Goal: Check status

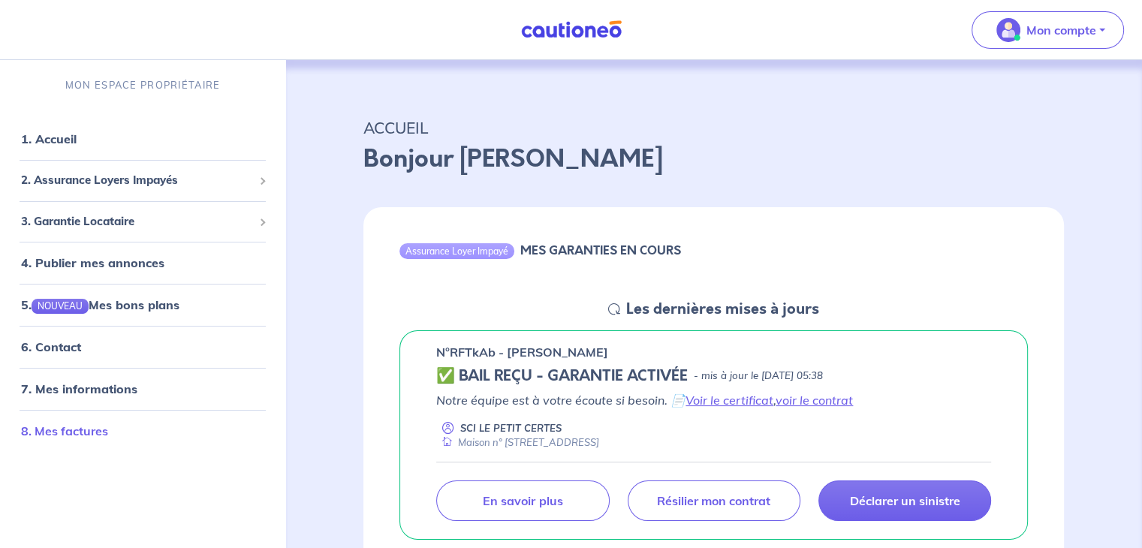
click at [80, 438] on link "8. Mes factures" at bounding box center [64, 430] width 87 height 15
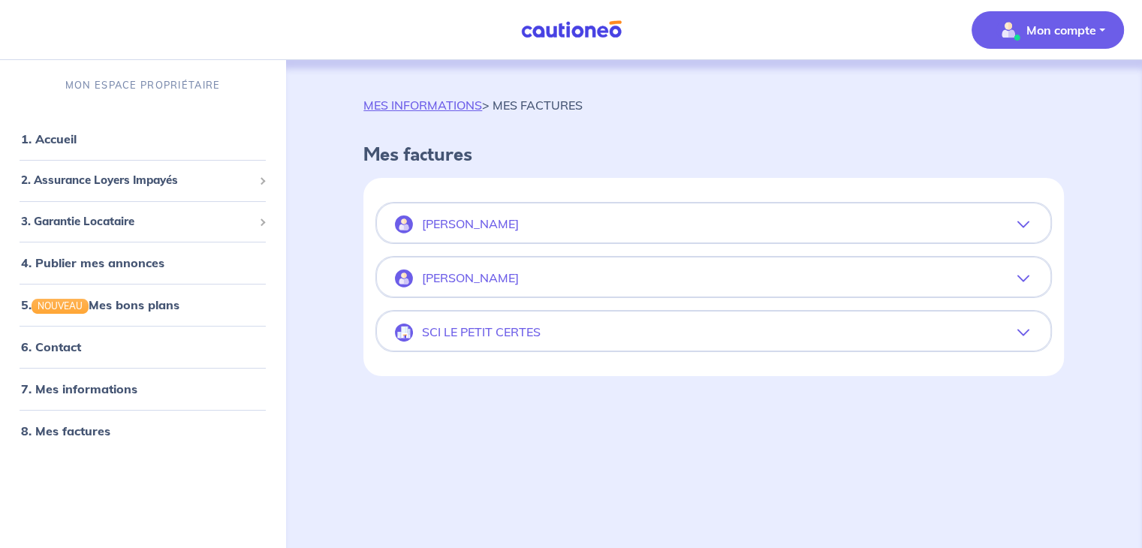
click at [1024, 223] on icon "button" at bounding box center [1023, 224] width 12 height 12
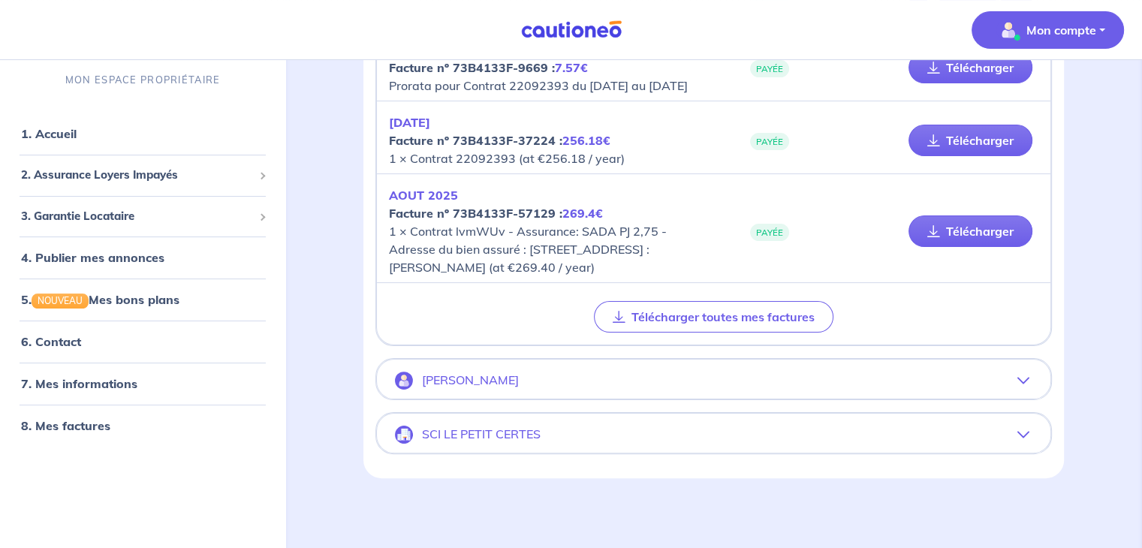
scroll to position [322, 0]
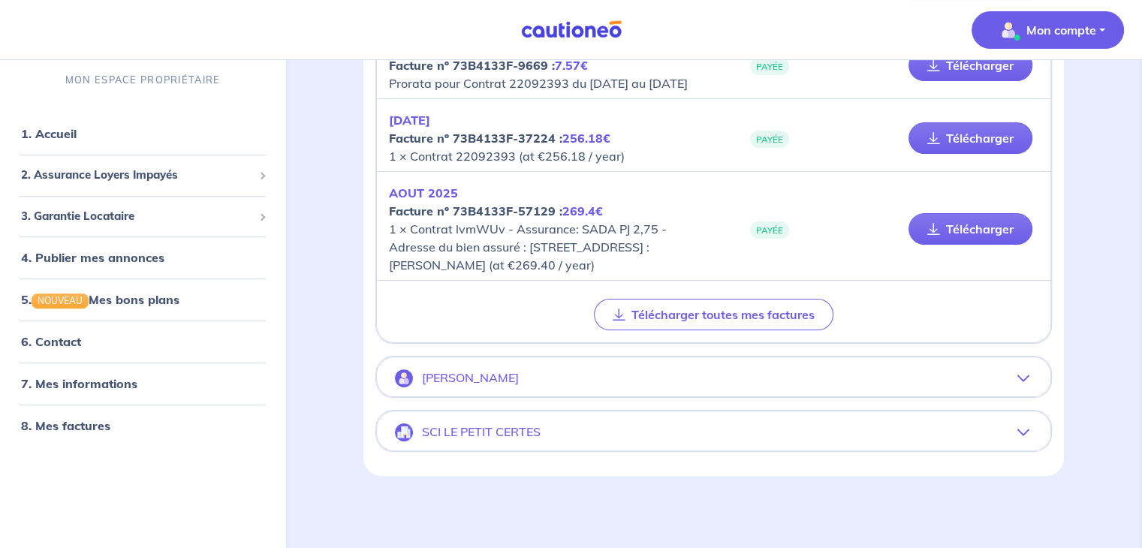
click at [1020, 438] on button "SCI LE PETIT CERTES" at bounding box center [713, 432] width 673 height 36
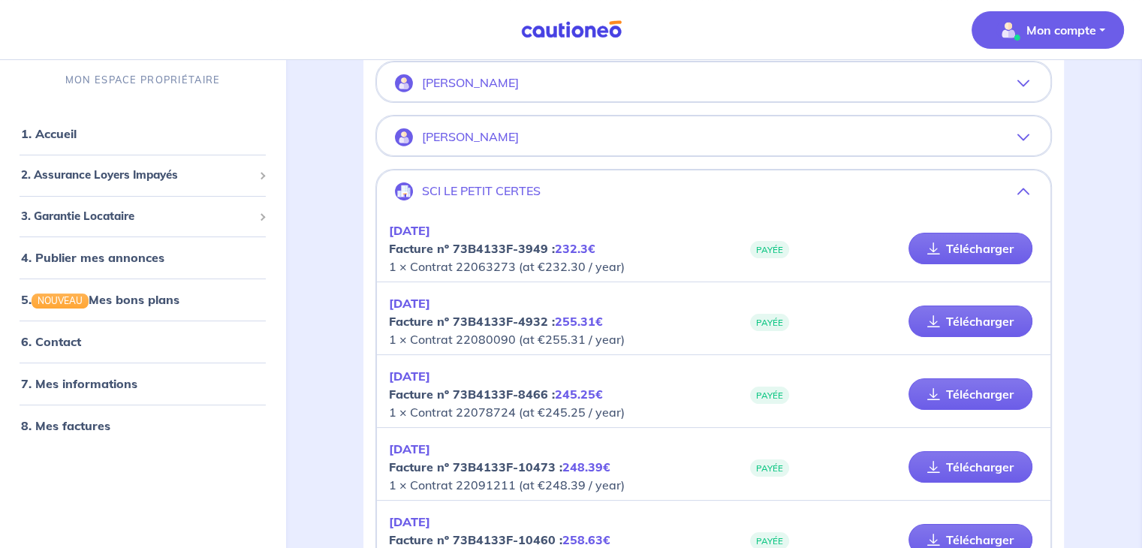
scroll to position [97, 0]
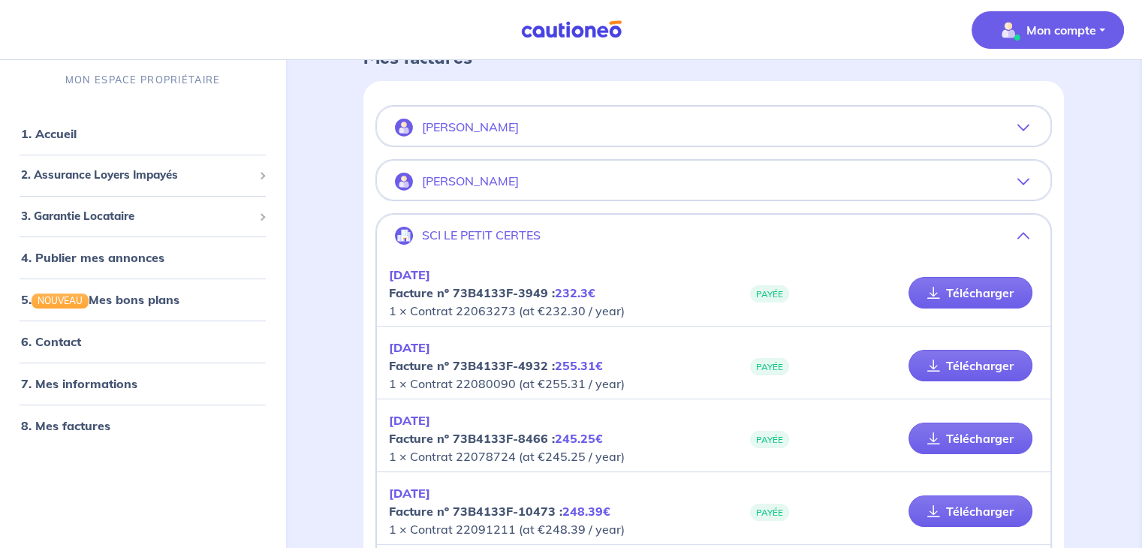
click at [1022, 128] on icon "button" at bounding box center [1023, 128] width 12 height 12
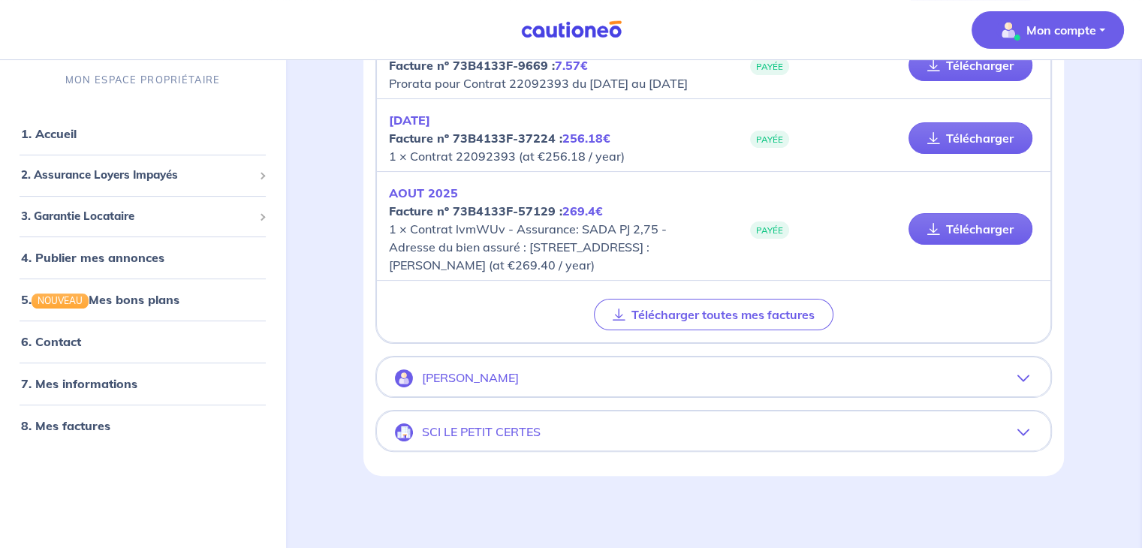
scroll to position [318, 0]
click at [1026, 377] on icon "button" at bounding box center [1023, 378] width 12 height 12
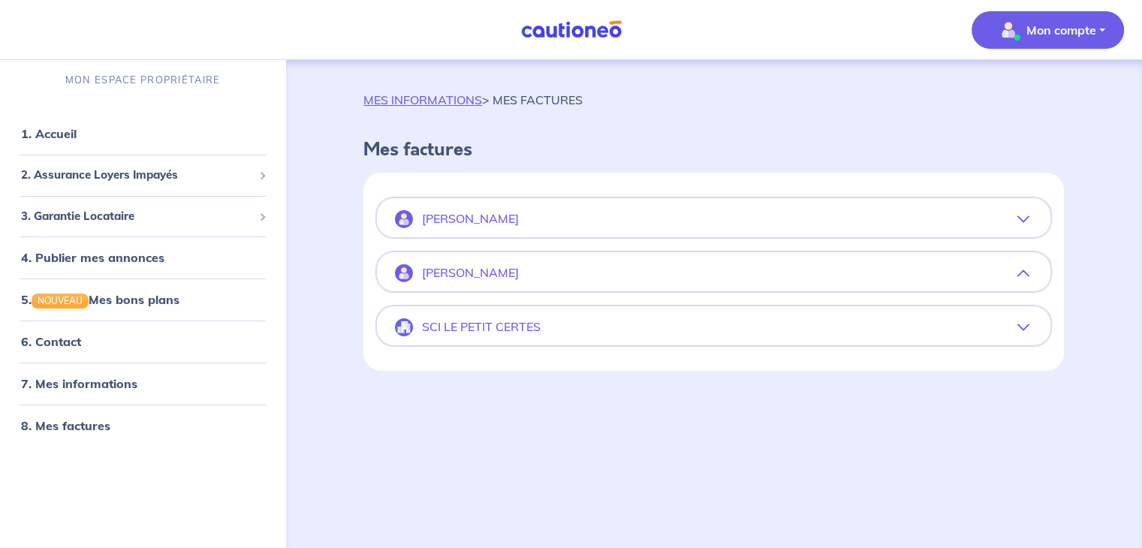
scroll to position [286, 0]
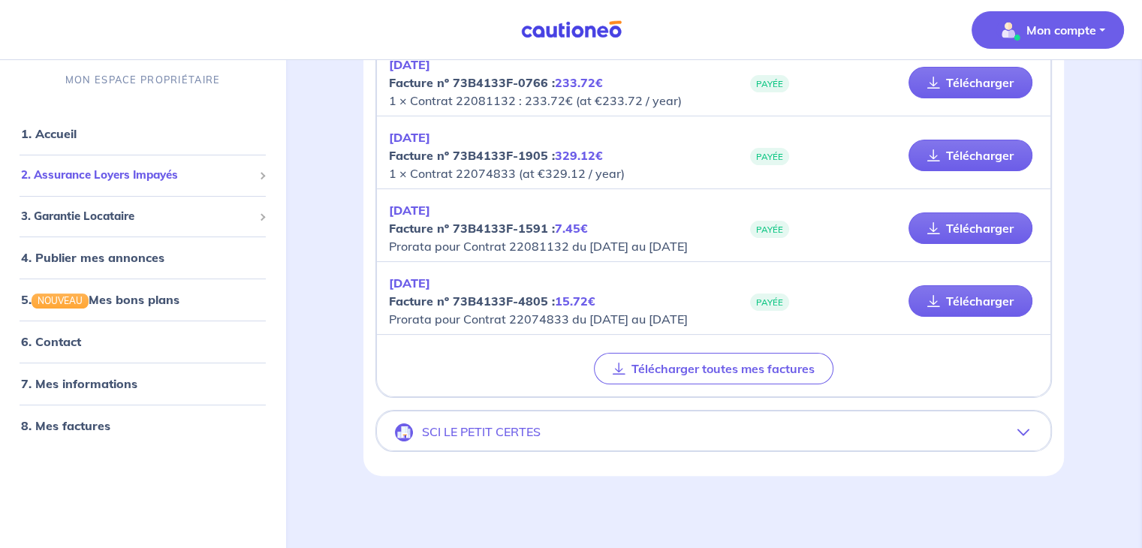
click at [201, 184] on div "2. Assurance Loyers Impayés" at bounding box center [142, 175] width 273 height 29
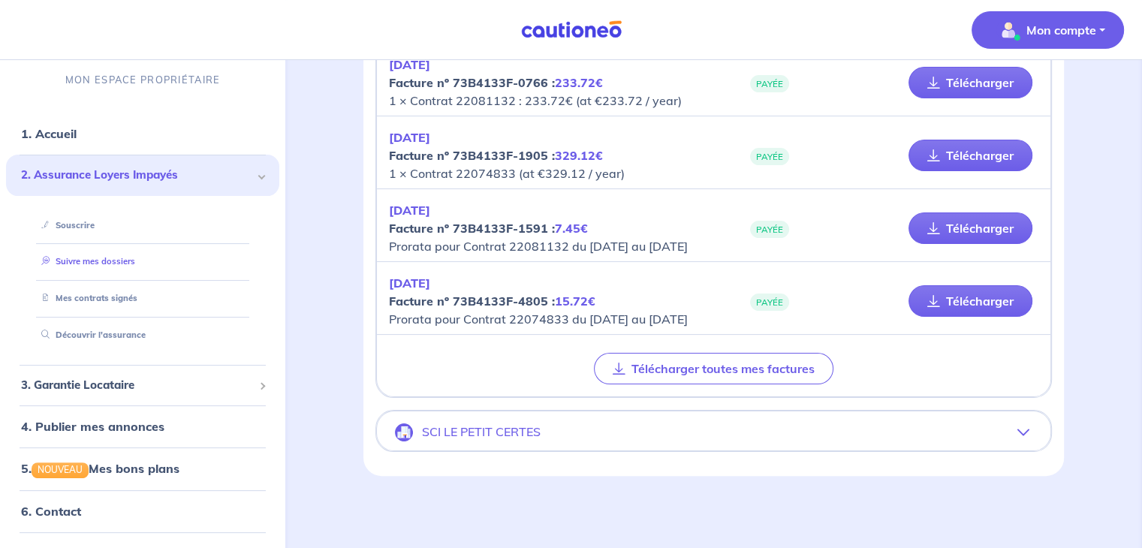
click at [135, 265] on link "Suivre mes dossiers" at bounding box center [85, 261] width 100 height 11
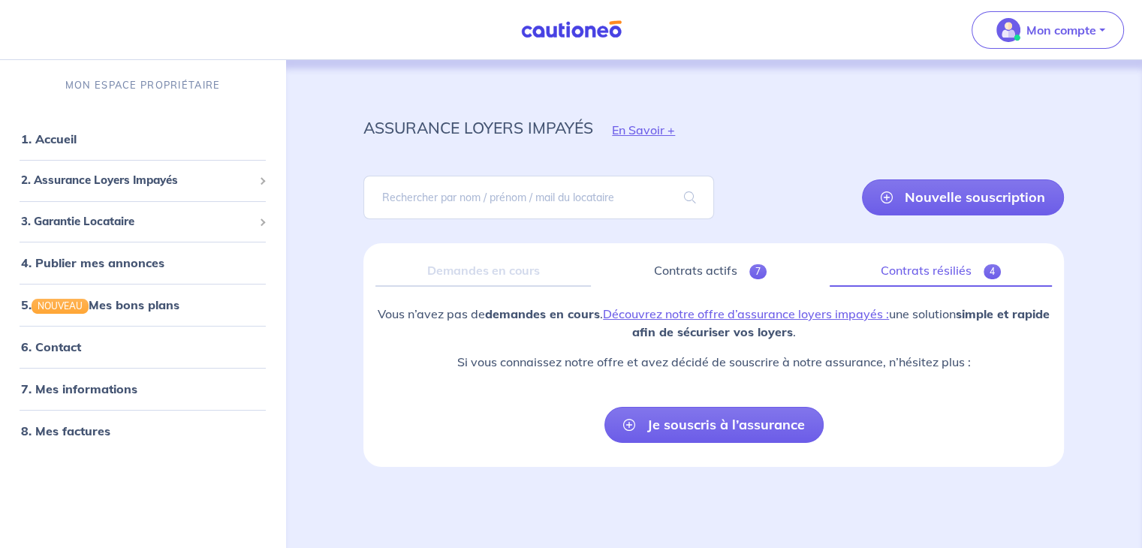
click at [952, 265] on link "Contrats résiliés 4" at bounding box center [940, 271] width 222 height 32
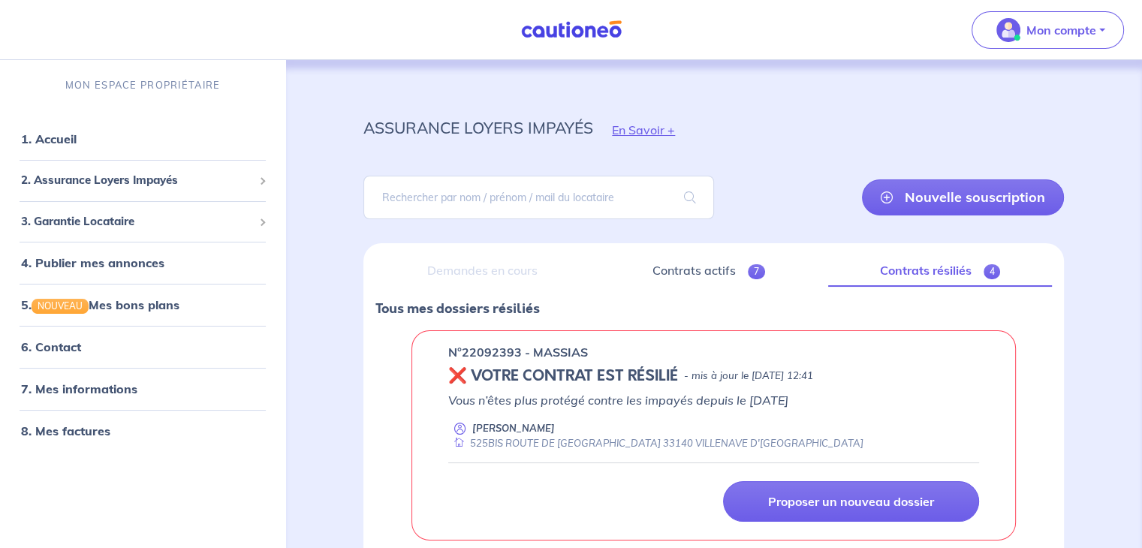
click at [464, 442] on div "525BIS ROUTE DE [GEOGRAPHIC_DATA] 33140 VILLENAVE D'[GEOGRAPHIC_DATA]" at bounding box center [655, 443] width 415 height 14
click at [555, 379] on h5 "❌ VOTRE CONTRAT EST RÉSILIÉ" at bounding box center [563, 376] width 230 height 18
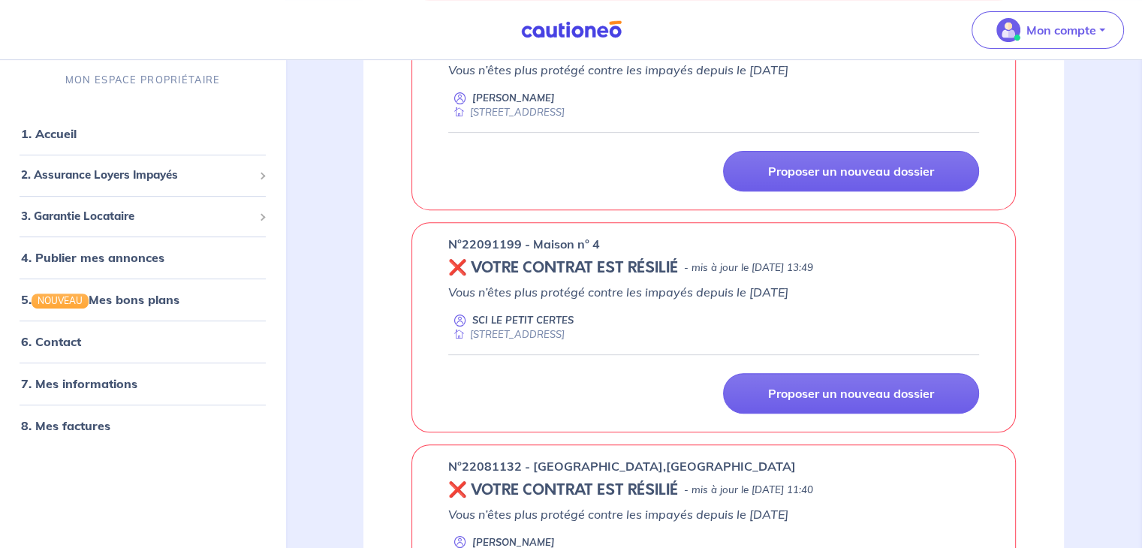
scroll to position [548, 0]
